Goal: Information Seeking & Learning: Learn about a topic

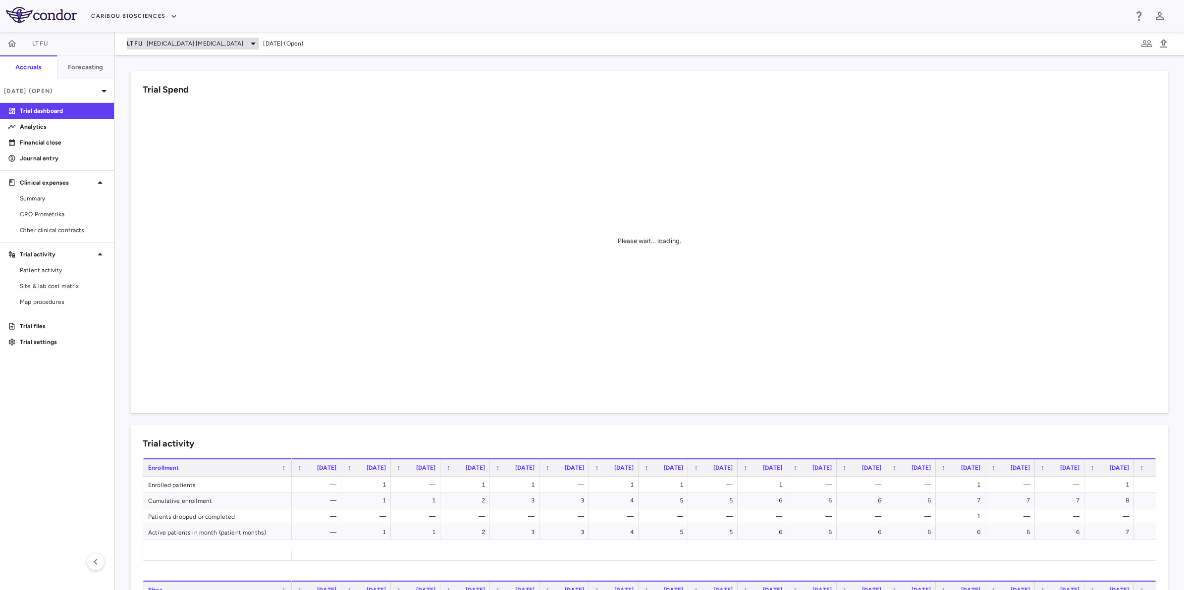
click at [191, 42] on span "[MEDICAL_DATA] [MEDICAL_DATA]" at bounding box center [195, 43] width 97 height 9
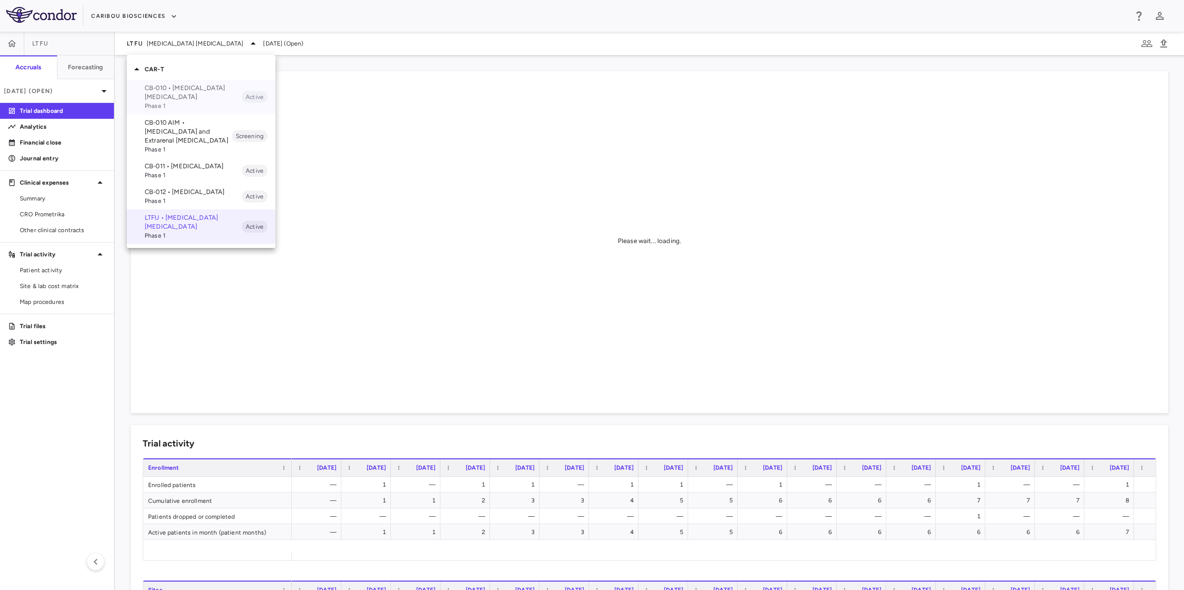
click at [189, 102] on span "Phase 1" at bounding box center [193, 106] width 97 height 9
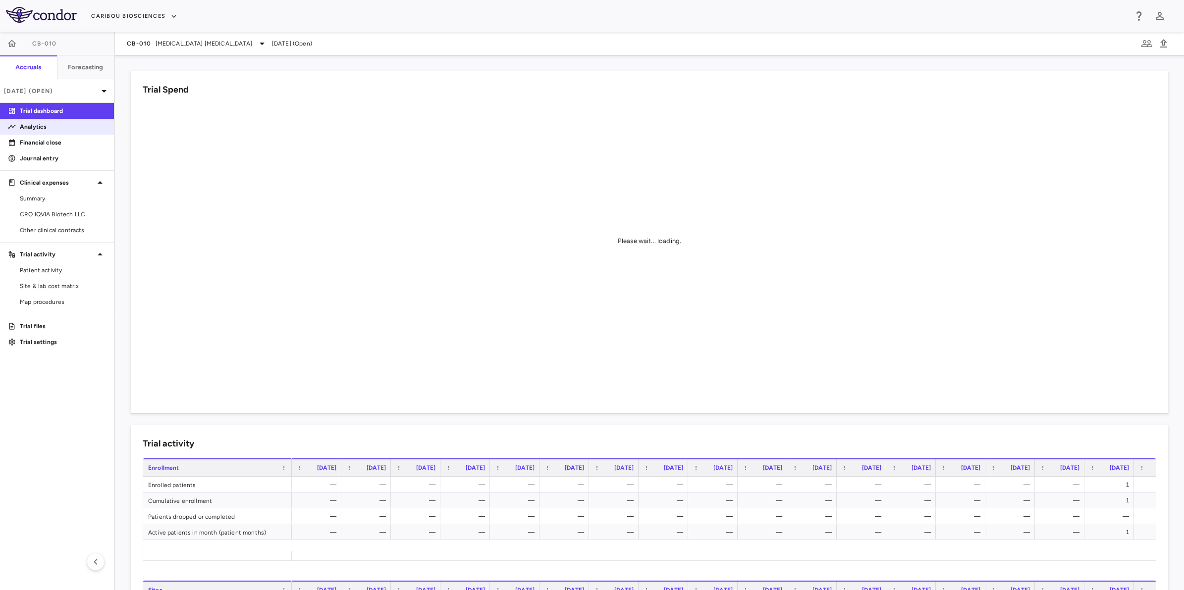
click at [68, 122] on p "Analytics" at bounding box center [63, 126] width 86 height 9
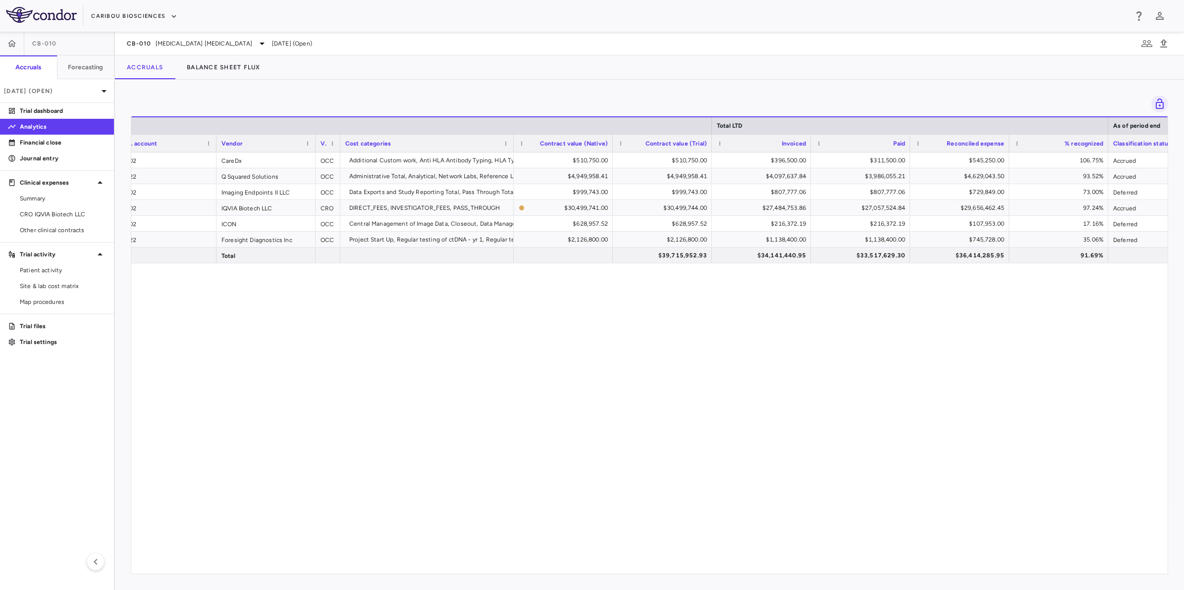
scroll to position [0, 119]
click at [51, 197] on span "Summary" at bounding box center [63, 198] width 86 height 9
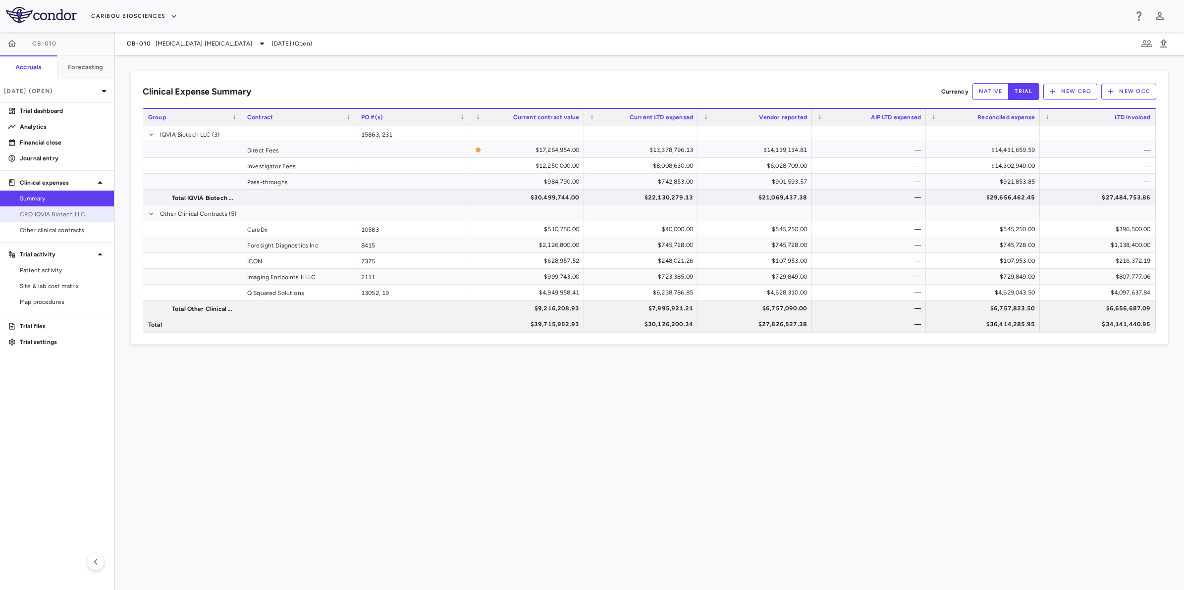
click at [63, 213] on span "CRO IQVIA Biotech LLC" at bounding box center [63, 214] width 86 height 9
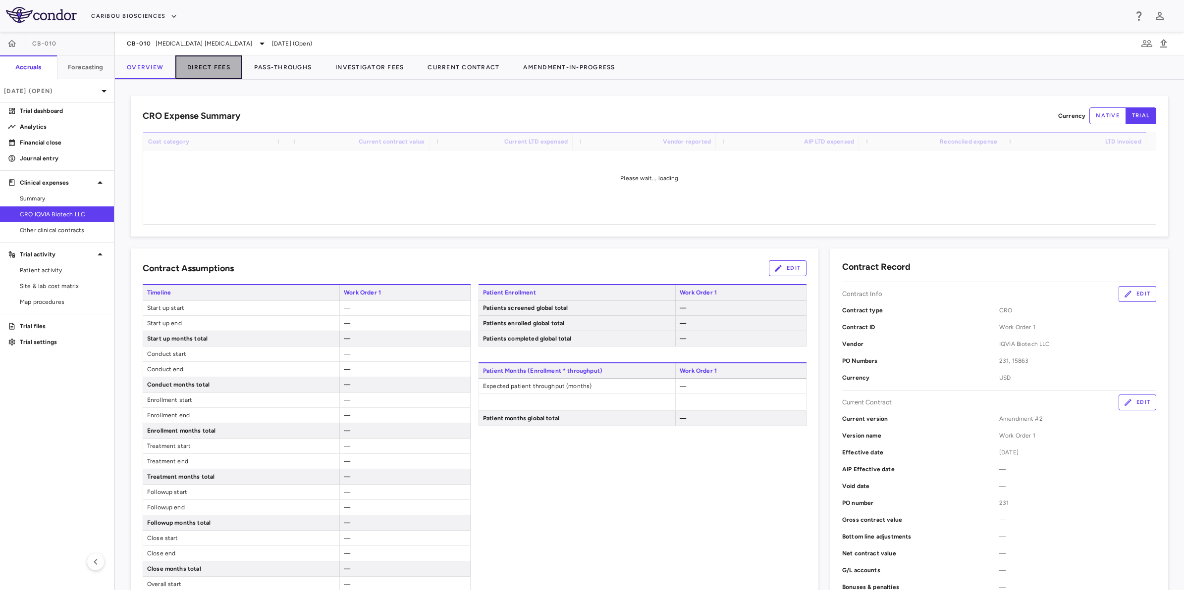
click at [205, 75] on button "Direct Fees" at bounding box center [208, 67] width 67 height 24
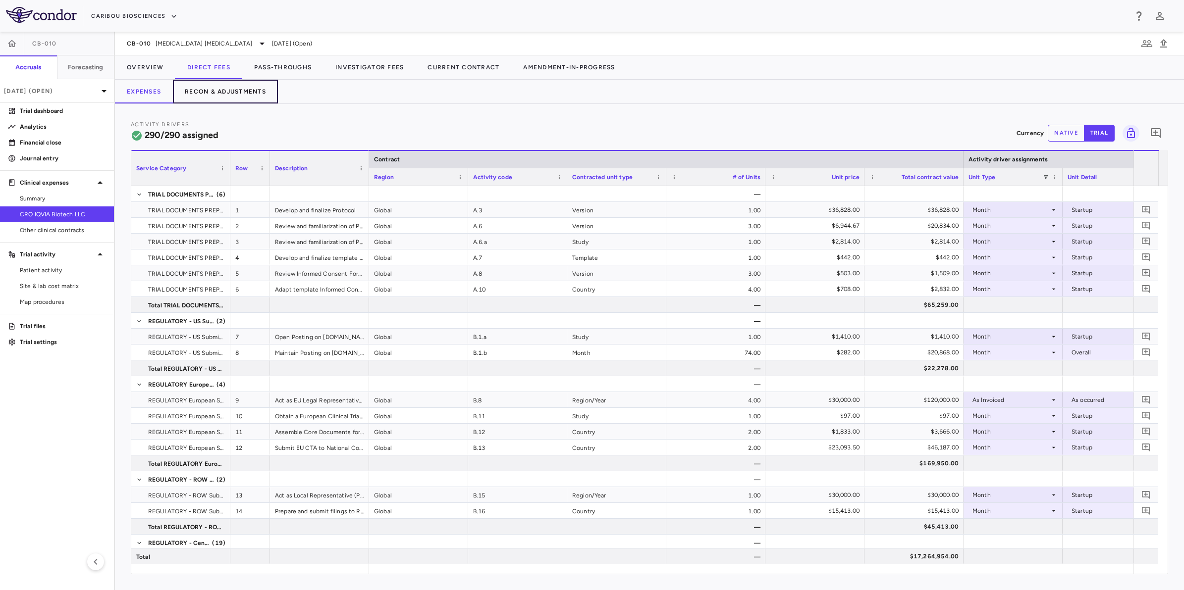
click at [213, 92] on button "Recon & Adjustments" at bounding box center [225, 92] width 105 height 24
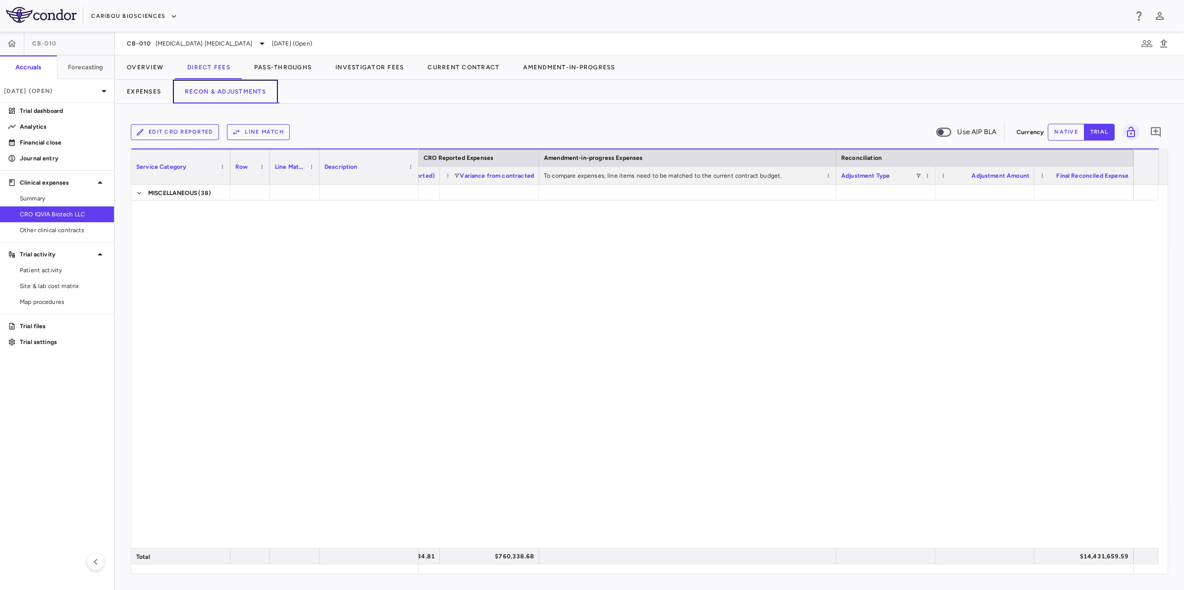
scroll to position [5072, 0]
